Goal: Task Accomplishment & Management: Complete application form

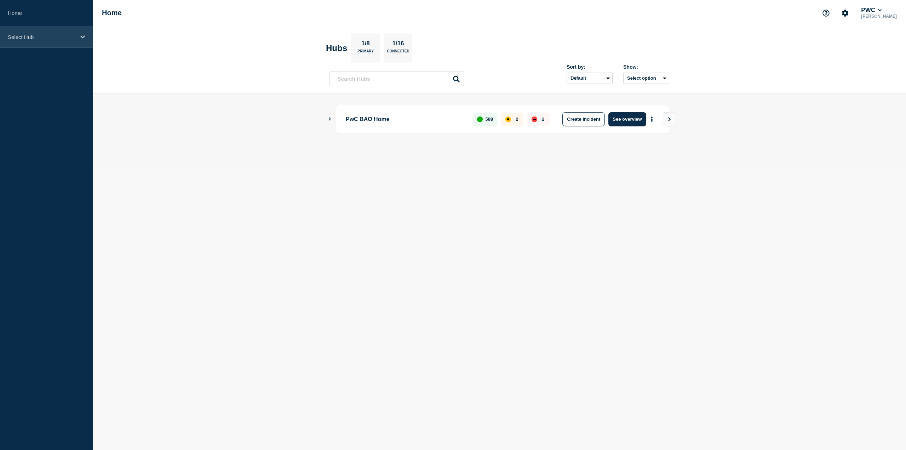
click at [34, 41] on div "Select Hub" at bounding box center [46, 37] width 93 height 22
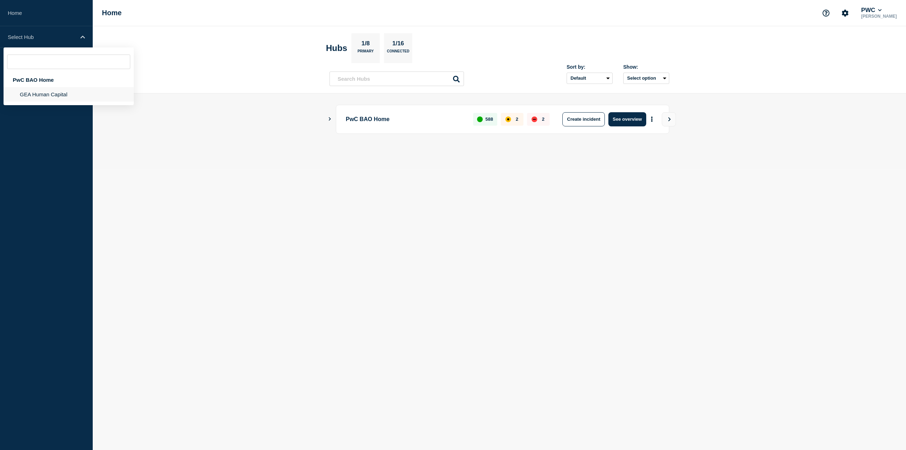
click at [52, 94] on li "GEA Human Capital" at bounding box center [69, 94] width 130 height 15
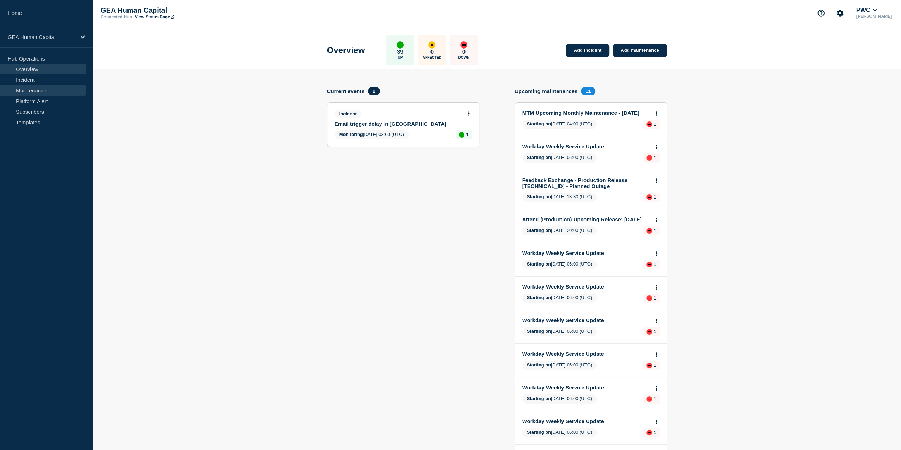
click at [51, 90] on link "Maintenance" at bounding box center [43, 90] width 86 height 11
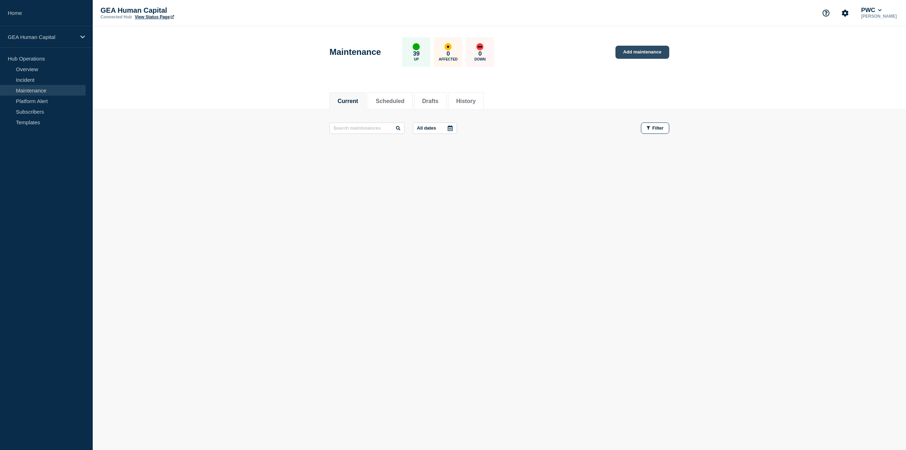
click at [647, 47] on link "Add maintenance" at bounding box center [642, 52] width 54 height 13
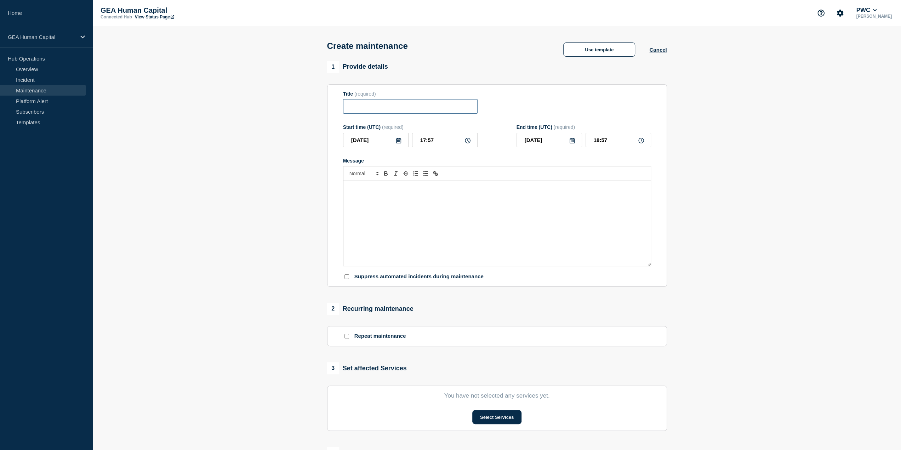
click at [406, 109] on input "Title" at bounding box center [410, 106] width 134 height 15
paste input "Atlas Cloud (Production) Release 28 August 2025"
type input "Atlas Cloud (Production) Release 28 August 2025"
click at [398, 143] on icon at bounding box center [399, 141] width 6 height 6
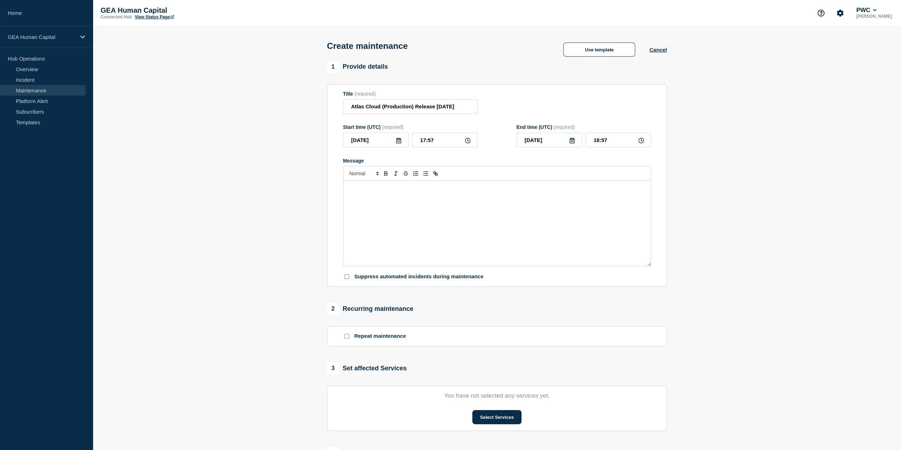
scroll to position [0, 0]
click at [402, 229] on div "28" at bounding box center [399, 229] width 10 height 10
type input "2025-08-28"
drag, startPoint x: 440, startPoint y: 139, endPoint x: 393, endPoint y: 137, distance: 47.5
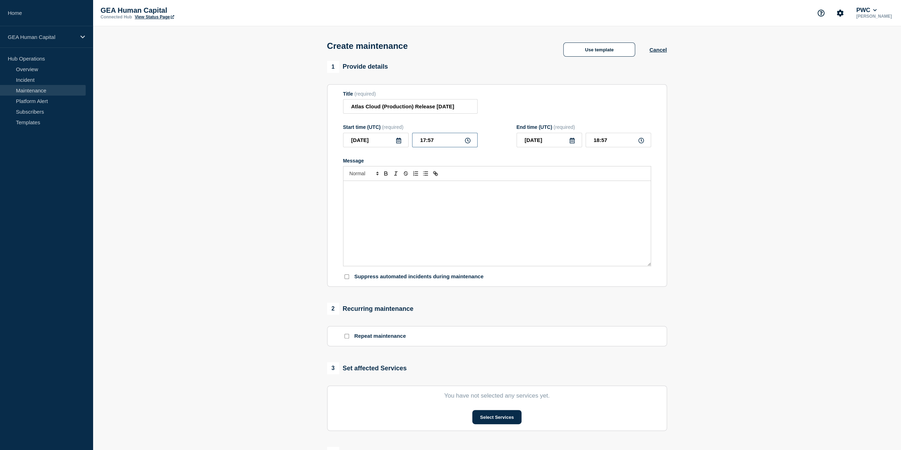
click at [393, 137] on div "2025-08-28 17:57" at bounding box center [410, 140] width 134 height 15
type input "09:00"
type input "10:00"
click at [573, 141] on icon at bounding box center [572, 141] width 6 height 6
click at [585, 229] on div "29" at bounding box center [585, 229] width 10 height 10
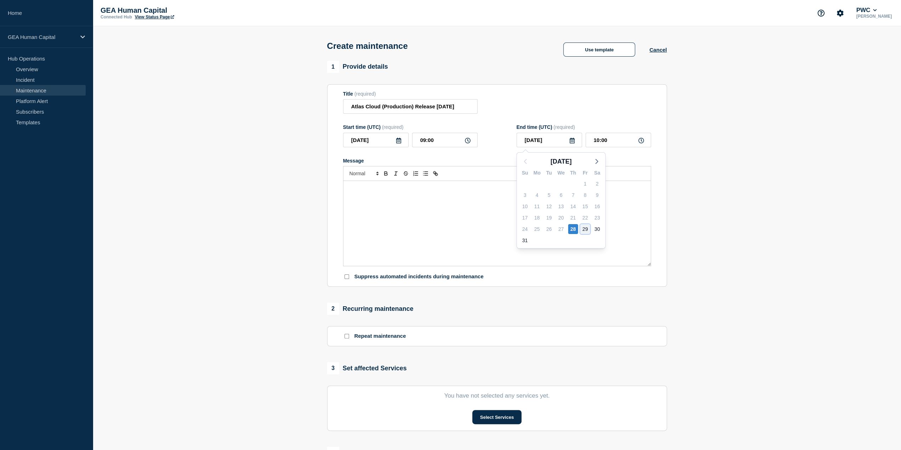
type input "2025-08-29"
drag, startPoint x: 609, startPoint y: 141, endPoint x: 574, endPoint y: 141, distance: 34.7
click at [574, 141] on div "2025-08-29 10:00" at bounding box center [583, 140] width 134 height 15
type input "09:00"
click at [381, 193] on div "Message" at bounding box center [496, 223] width 307 height 85
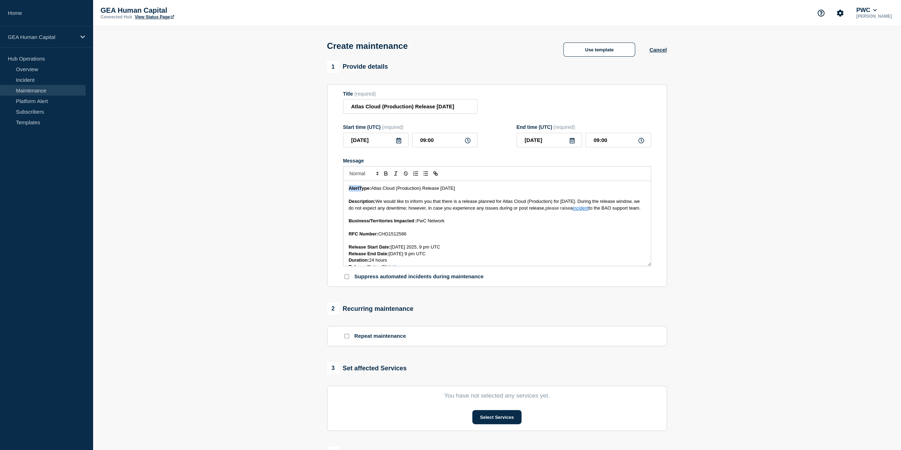
drag, startPoint x: 360, startPoint y: 188, endPoint x: 336, endPoint y: 188, distance: 23.4
click at [336, 188] on section "Title (required) Atlas Cloud (Production) Release 28 August 2025 Start time (UT…" at bounding box center [497, 185] width 340 height 203
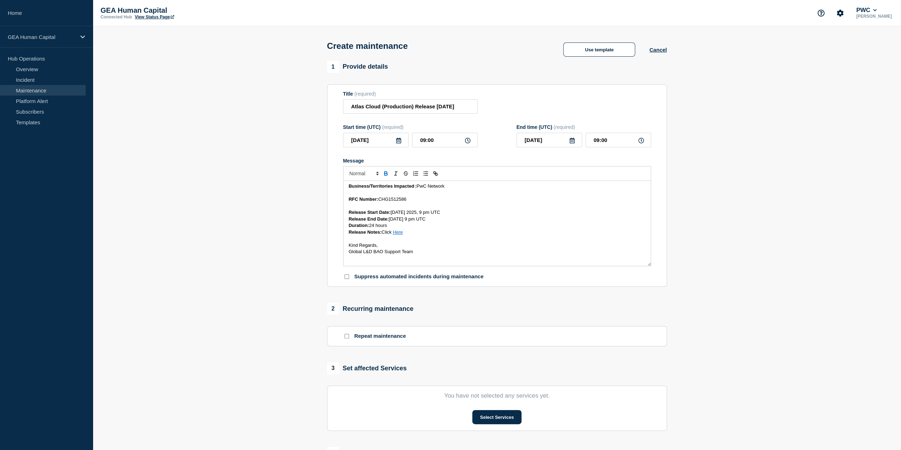
scroll to position [41, 0]
click at [391, 225] on p "Duration: 24 hours" at bounding box center [497, 225] width 297 height 6
click at [498, 417] on button "Select Services" at bounding box center [496, 417] width 49 height 14
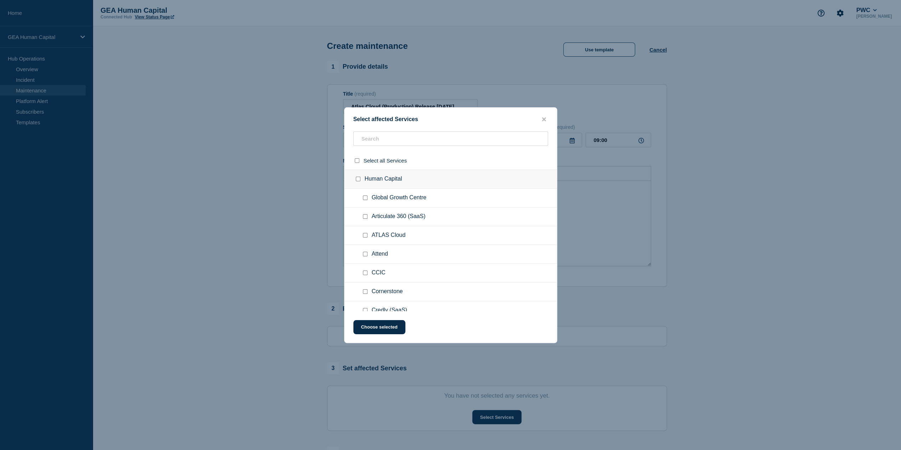
click at [365, 235] on input "ATLAS Cloud checkbox" at bounding box center [365, 235] width 5 height 5
checkbox input "true"
click at [386, 140] on input "text" at bounding box center [450, 138] width 195 height 15
type input "atl"
checkbox input "true"
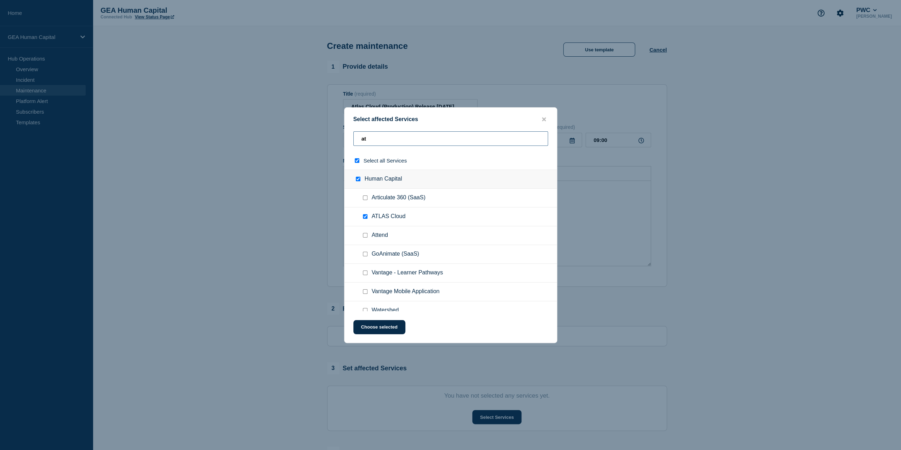
checkbox input "true"
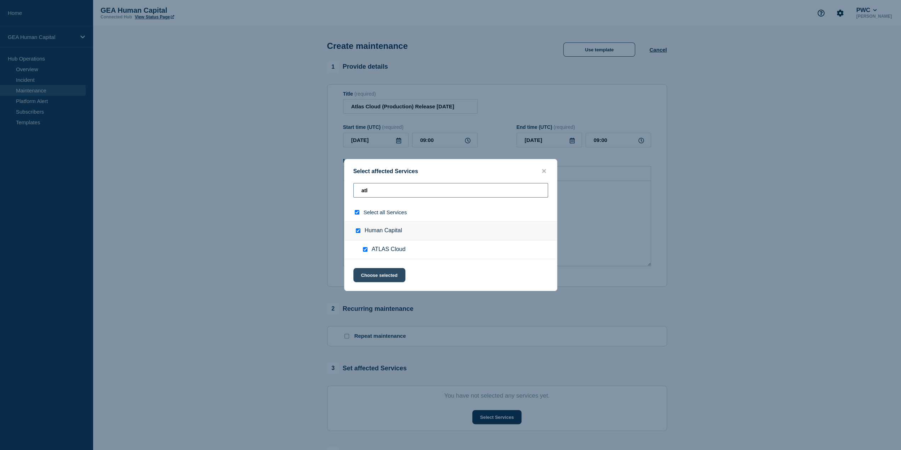
type input "atl"
click at [374, 271] on button "Choose selected" at bounding box center [379, 275] width 52 height 14
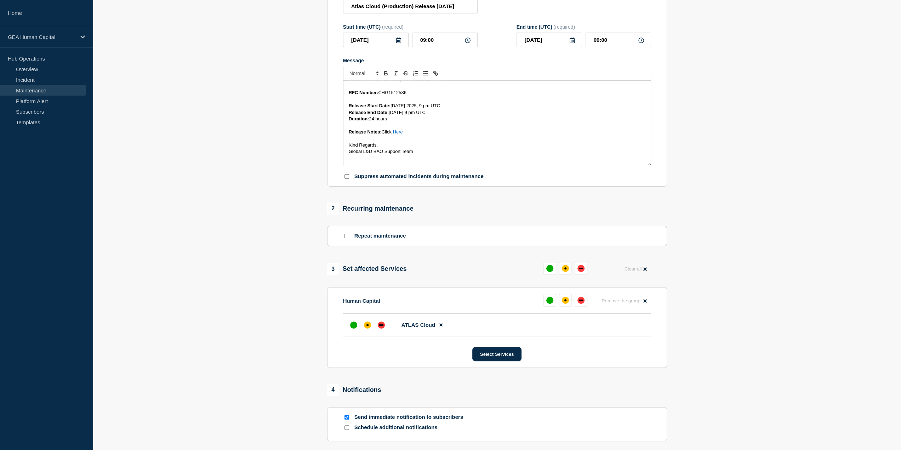
scroll to position [106, 0]
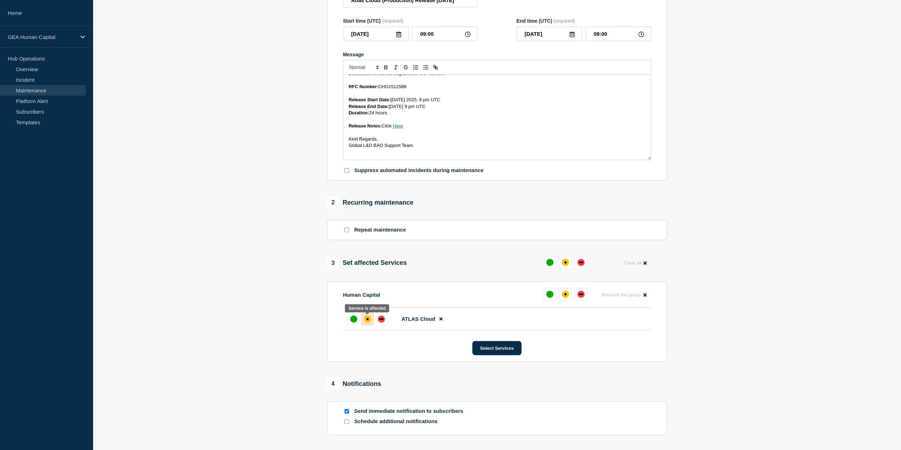
click at [369, 321] on div "affected" at bounding box center [367, 318] width 7 height 7
click at [351, 317] on div "up" at bounding box center [353, 318] width 7 height 7
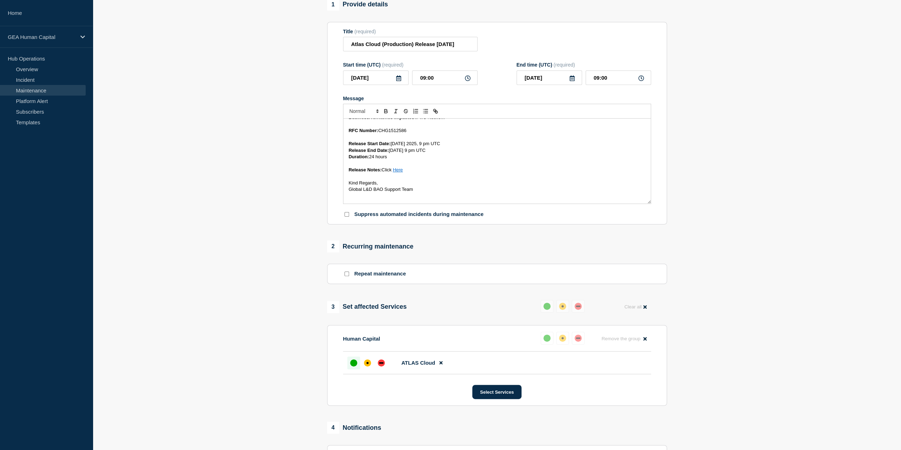
scroll to position [204, 0]
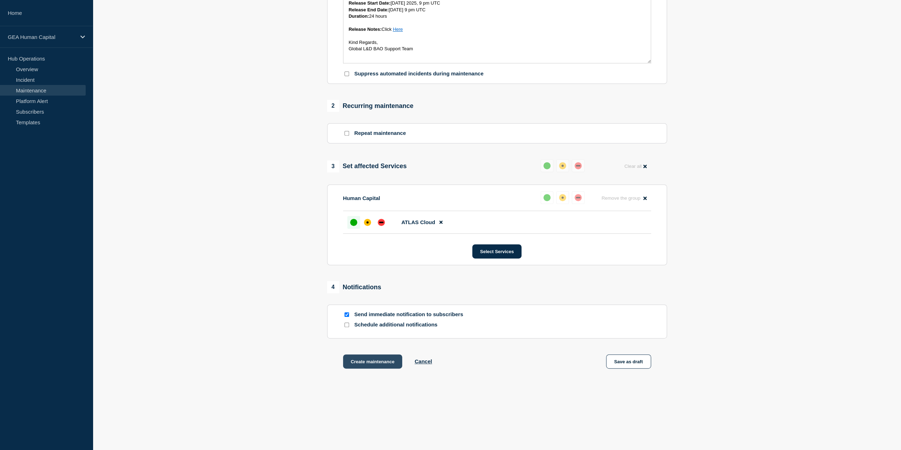
click at [374, 356] on button "Create maintenance" at bounding box center [372, 361] width 59 height 14
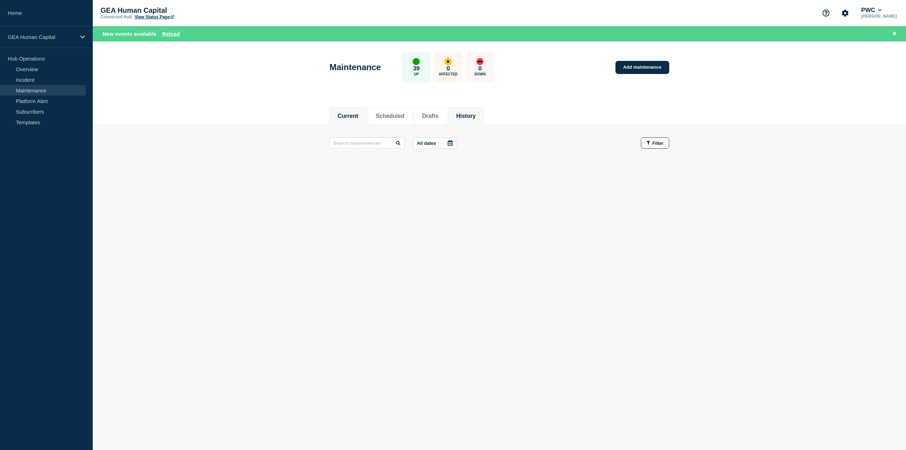
click at [473, 115] on button "History" at bounding box center [465, 116] width 19 height 6
click at [390, 115] on button "Scheduled" at bounding box center [390, 116] width 29 height 6
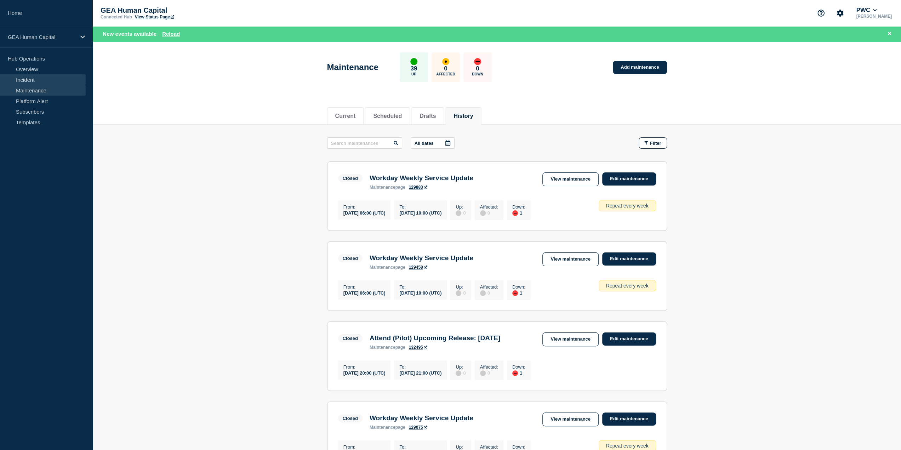
click at [44, 78] on link "Incident" at bounding box center [43, 79] width 86 height 11
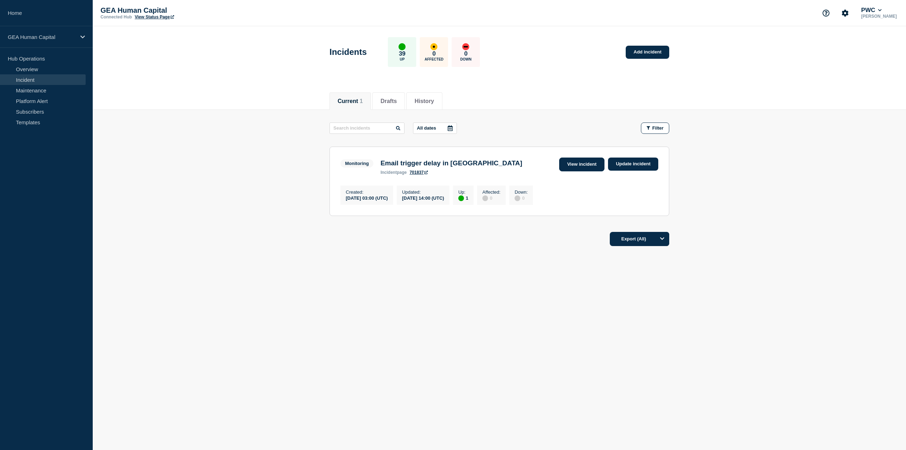
click at [582, 165] on link "View incident" at bounding box center [582, 164] width 46 height 14
